Goal: Information Seeking & Learning: Understand process/instructions

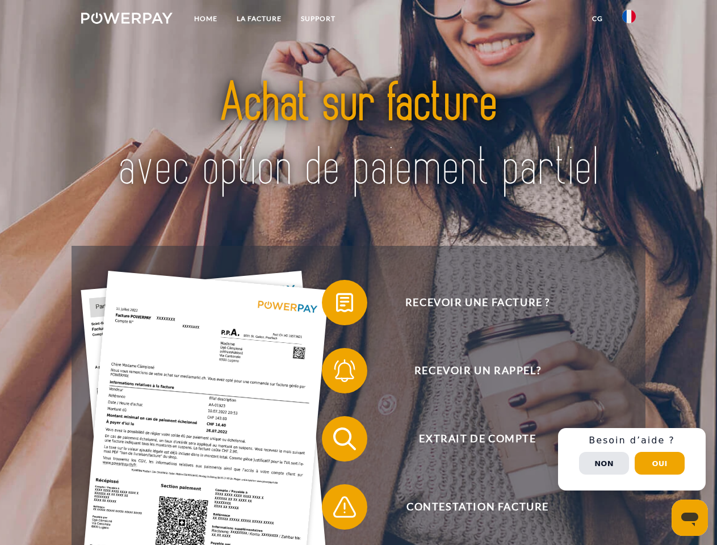
click at [127, 20] on img at bounding box center [126, 17] width 91 height 11
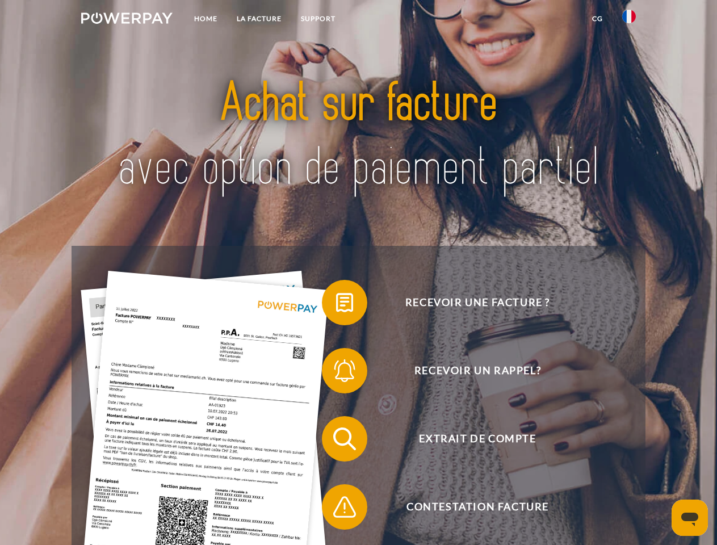
click at [629, 20] on img at bounding box center [629, 17] width 14 height 14
click at [597, 19] on link "CG" at bounding box center [598, 19] width 30 height 20
click at [336, 305] on span at bounding box center [327, 302] width 57 height 57
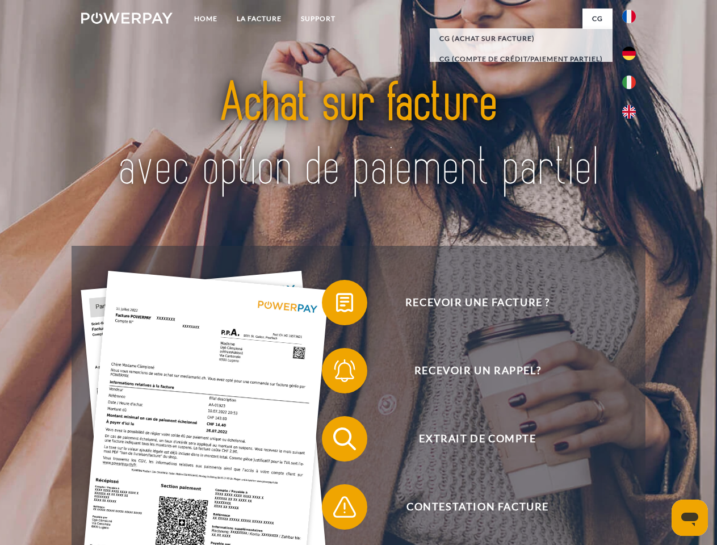
click at [336, 373] on span at bounding box center [327, 370] width 57 height 57
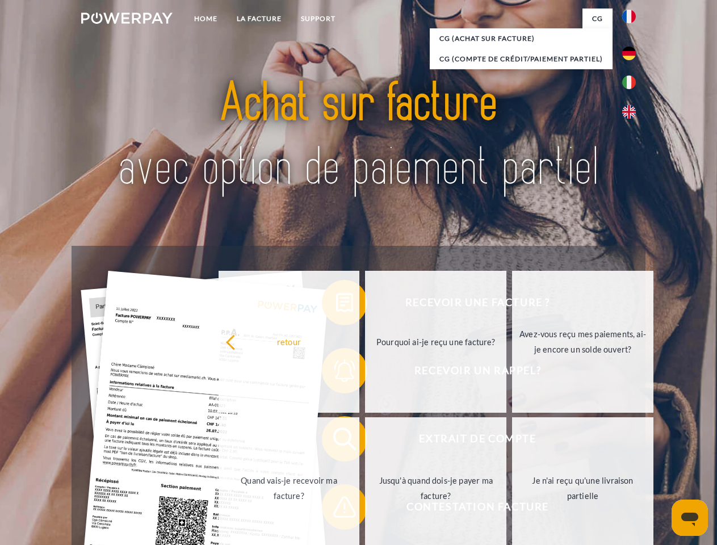
click at [365, 441] on link "Jusqu'à quand dois-je payer ma facture?" at bounding box center [435, 488] width 141 height 142
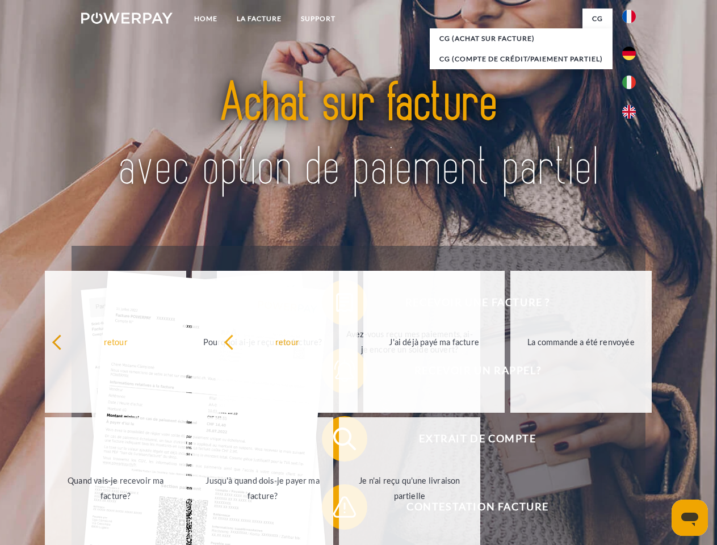
click at [336, 509] on span at bounding box center [327, 507] width 57 height 57
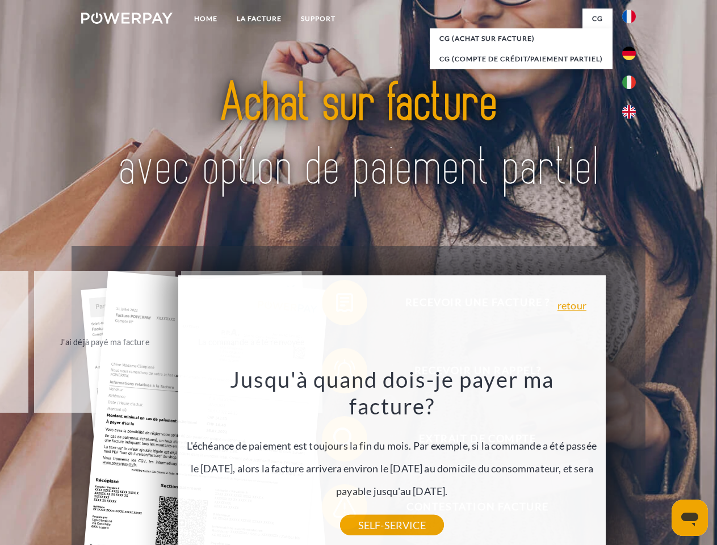
click at [632, 459] on div "Recevoir une facture ? Recevoir un rappel? Extrait de compte retour" at bounding box center [359, 473] width 574 height 454
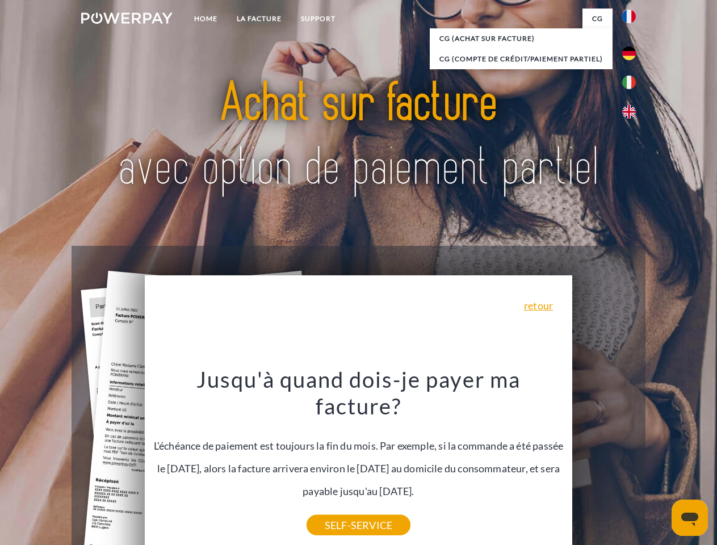
click at [604, 462] on span "Extrait de compte" at bounding box center [477, 438] width 278 height 45
click at [660, 463] on header "Home LA FACTURE Support" at bounding box center [358, 392] width 717 height 784
